Goal: Communication & Community: Ask a question

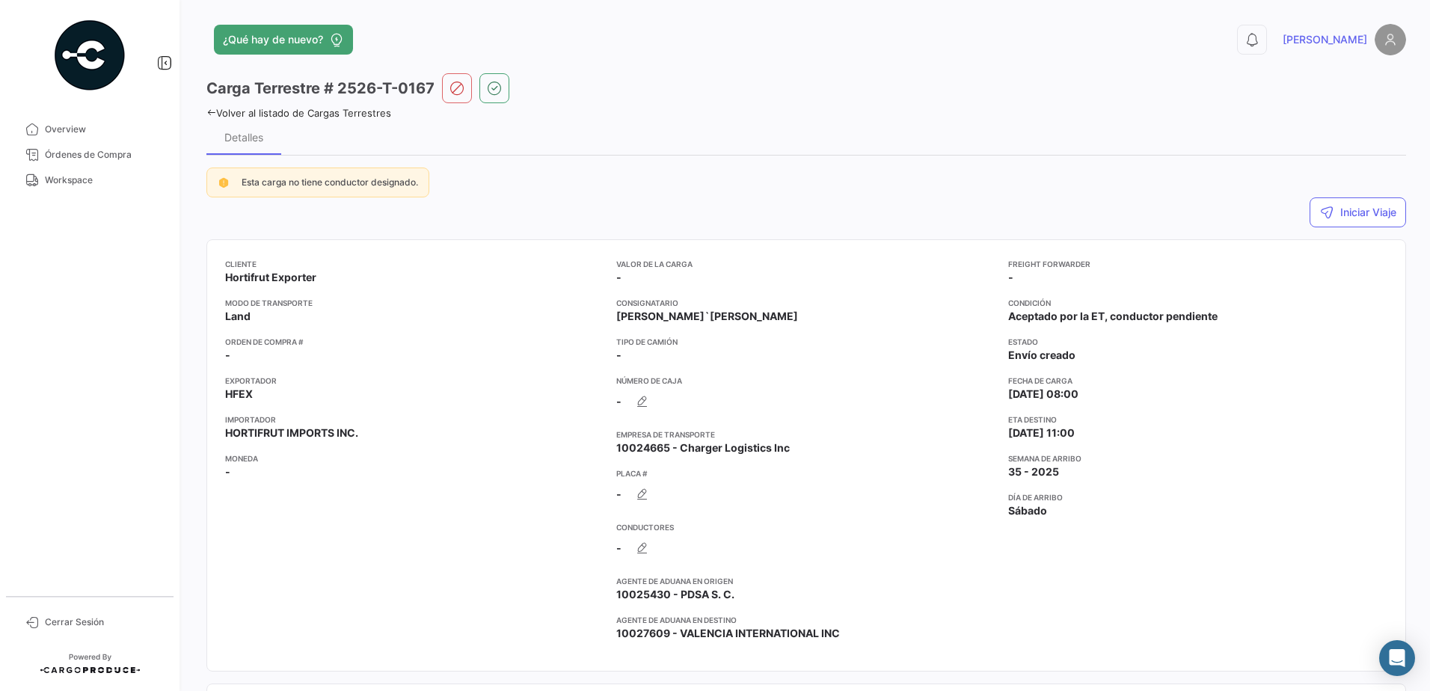
scroll to position [50, 0]
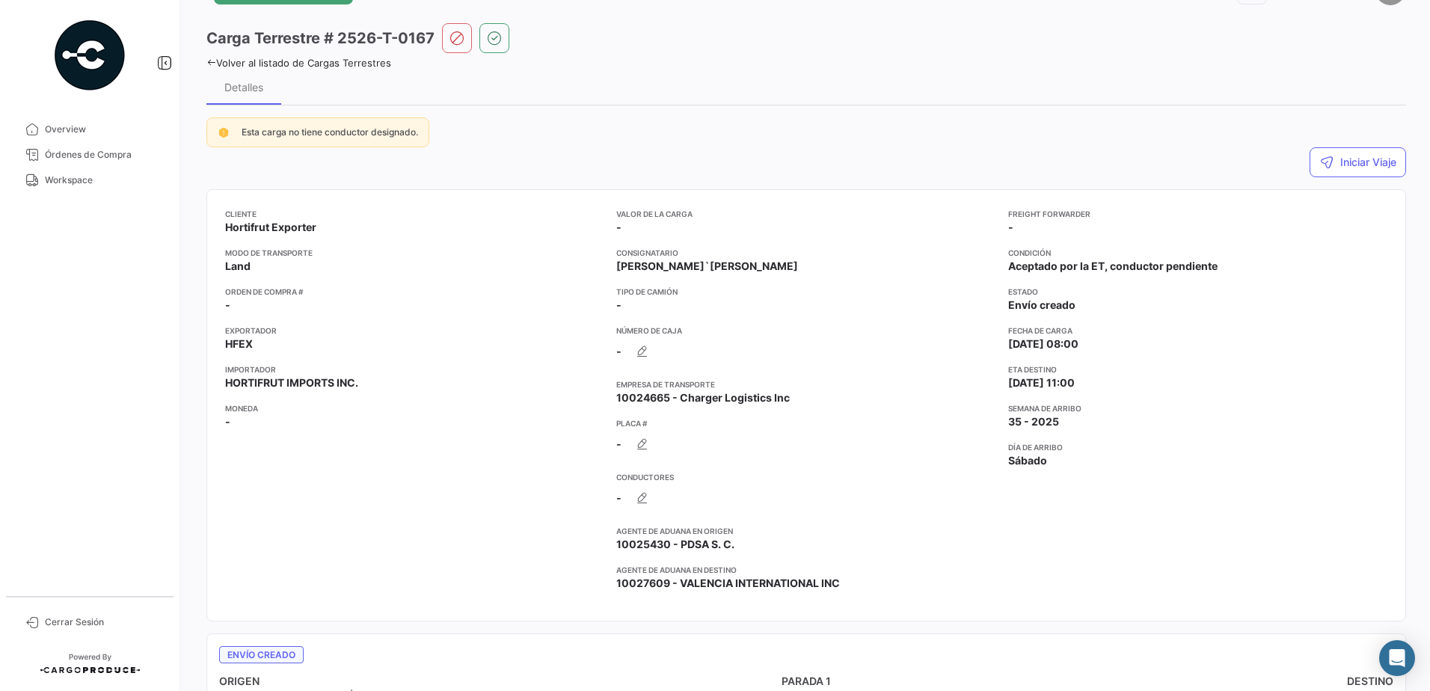
drag, startPoint x: 89, startPoint y: 182, endPoint x: 448, endPoint y: 392, distance: 415.6
click at [89, 182] on span "Workspace" at bounding box center [103, 180] width 117 height 13
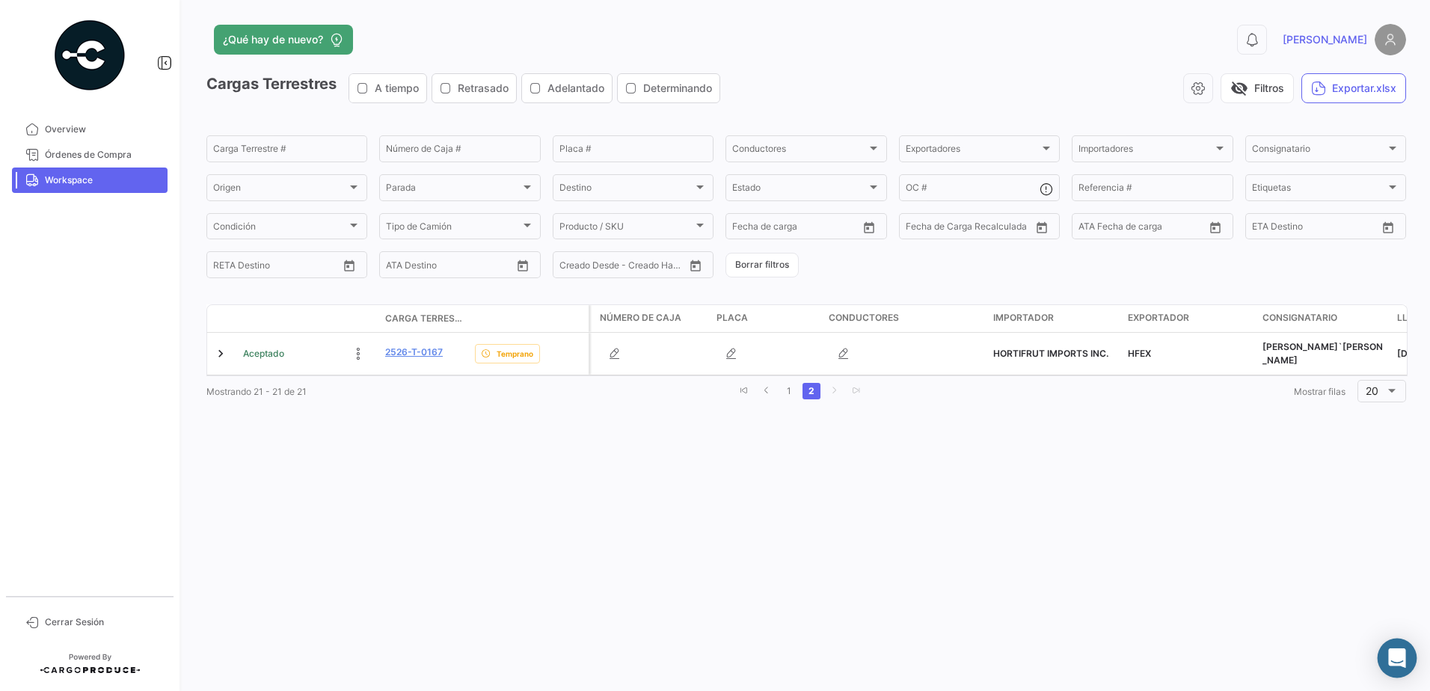
click at [1402, 669] on div "Abrir Intercom Messenger" at bounding box center [1398, 659] width 40 height 40
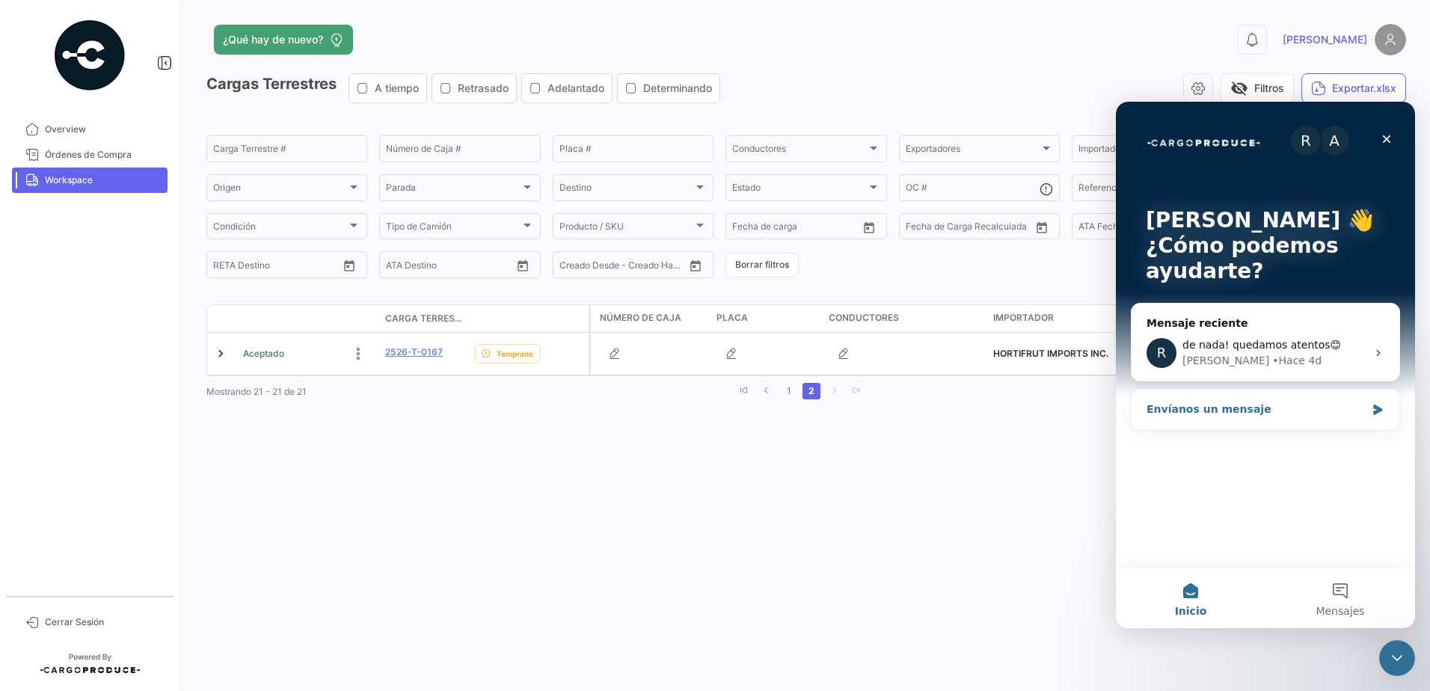
click at [1370, 413] on div "Envíanos un mensaje" at bounding box center [1266, 410] width 268 height 40
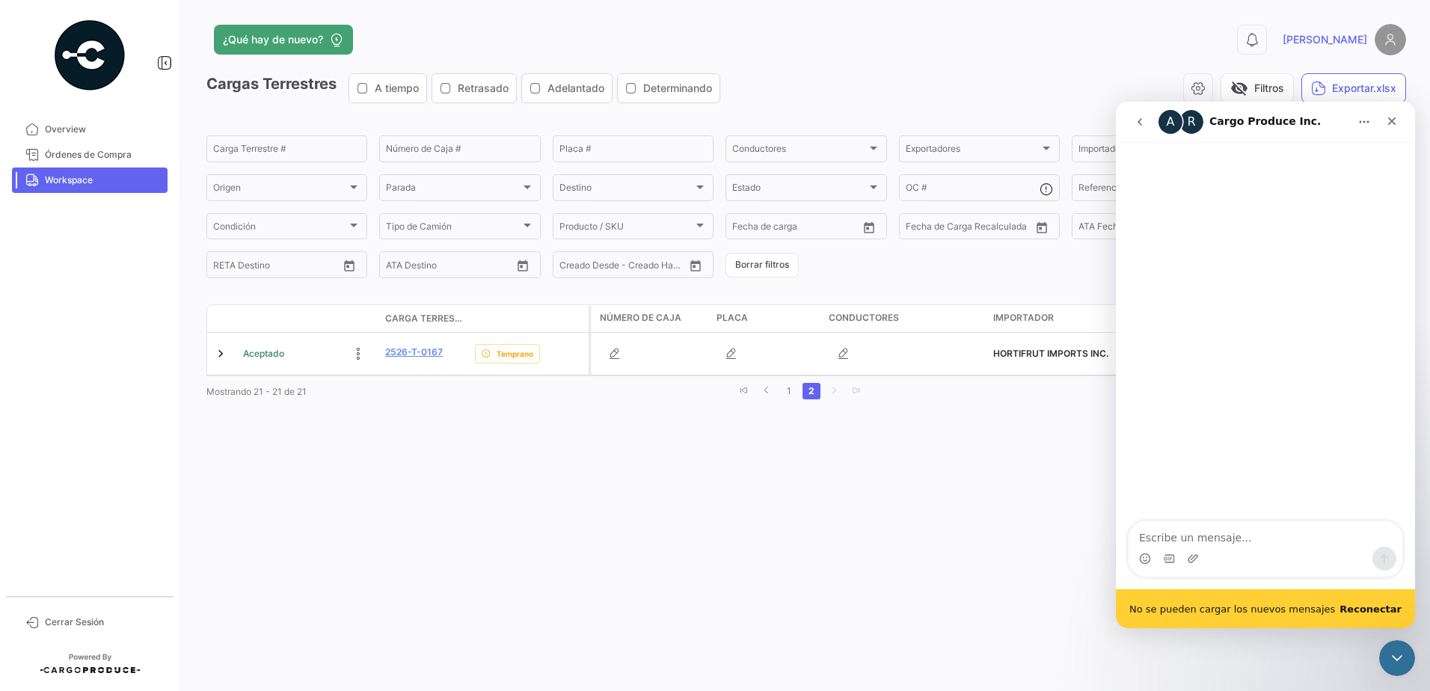
click at [1210, 536] on textarea "Escribe un mensaje..." at bounding box center [1266, 533] width 274 height 25
type textarea "hello, me apoyan a dar de [PERSON_NAME] SANTIAGO [PERSON_NAME]"
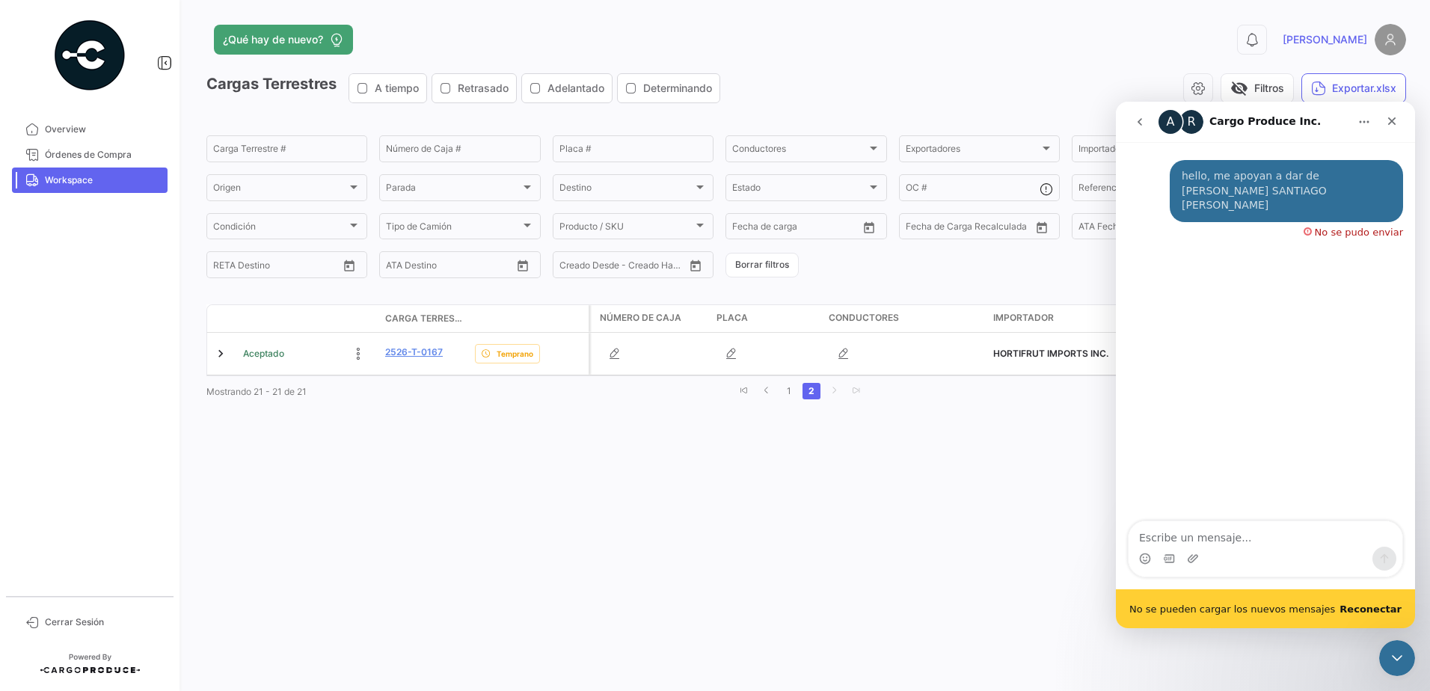
click at [1381, 609] on b "Reconectar" at bounding box center [1370, 609] width 62 height 11
click at [1380, 610] on b "Reconectar" at bounding box center [1370, 609] width 62 height 11
click at [1271, 610] on span "No se pueden cargar los nuevos mensajes" at bounding box center [1232, 609] width 206 height 10
drag, startPoint x: 1333, startPoint y: 605, endPoint x: 1365, endPoint y: 609, distance: 32.4
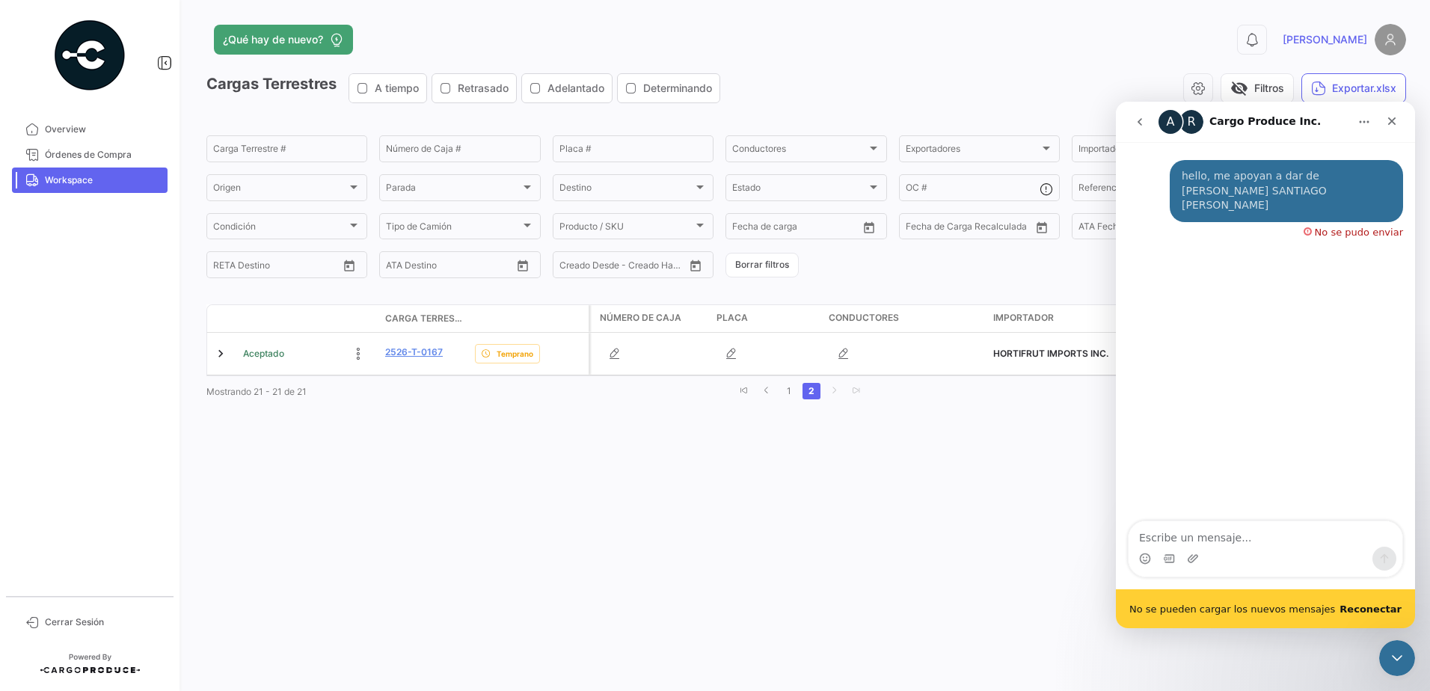
click at [1339, 605] on div "No se pueden cargar los nuevos mensajes Reconectar" at bounding box center [1265, 608] width 299 height 39
click at [1365, 609] on b "Reconectar" at bounding box center [1370, 609] width 62 height 11
click at [1390, 117] on icon "Cerrar" at bounding box center [1392, 121] width 12 height 12
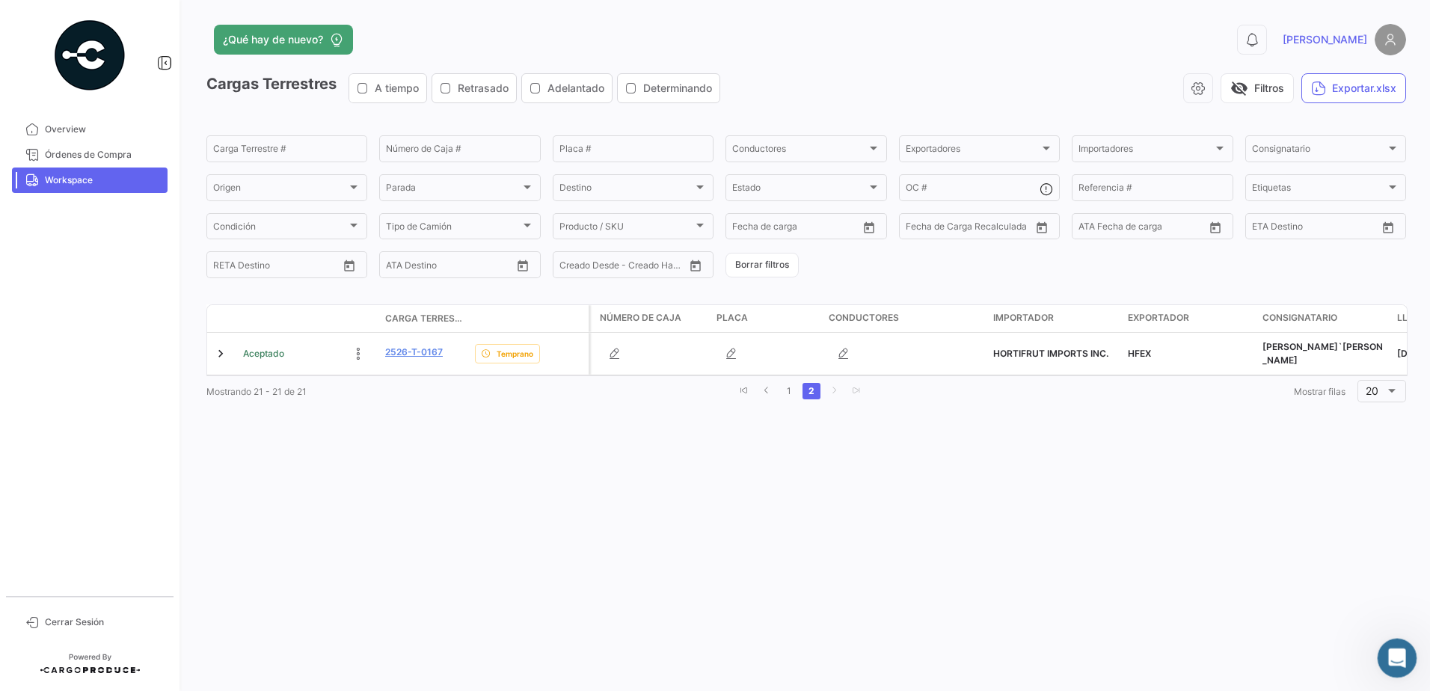
click at [1386, 642] on div "Abrir Intercom Messenger" at bounding box center [1394, 655] width 49 height 49
